Goal: Obtain resource: Obtain resource

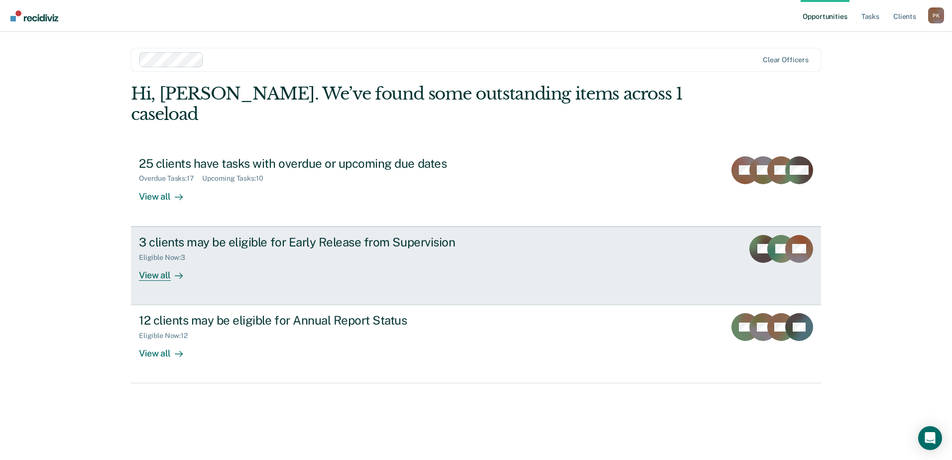
click at [165, 261] on div "View all" at bounding box center [167, 270] width 56 height 19
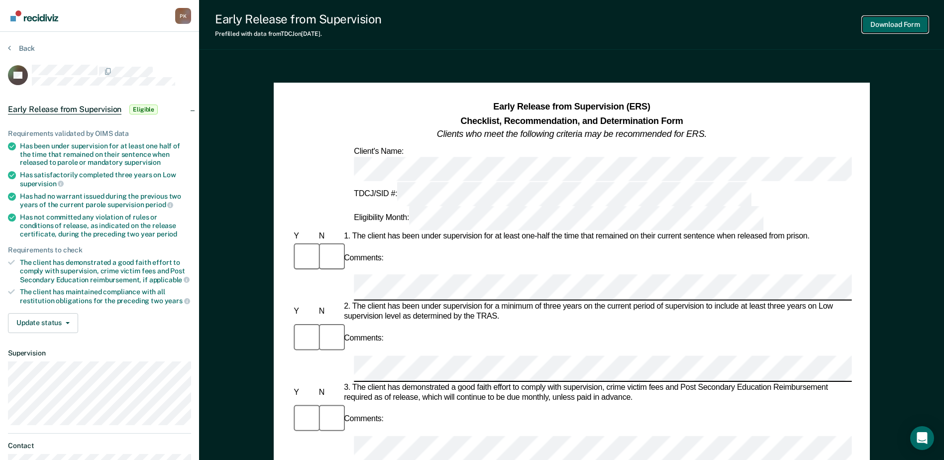
click at [880, 27] on button "Download Form" at bounding box center [896, 24] width 66 height 16
click at [882, 25] on button "Download Form" at bounding box center [896, 24] width 66 height 16
click at [893, 25] on button "Download Form" at bounding box center [896, 24] width 66 height 16
